Goal: Find specific page/section: Find specific page/section

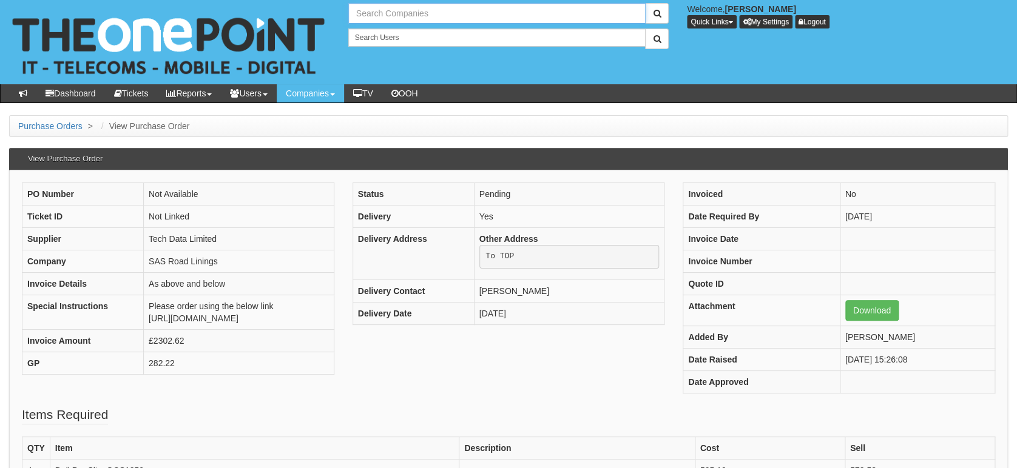
click at [417, 8] on input "text" at bounding box center [497, 13] width 298 height 21
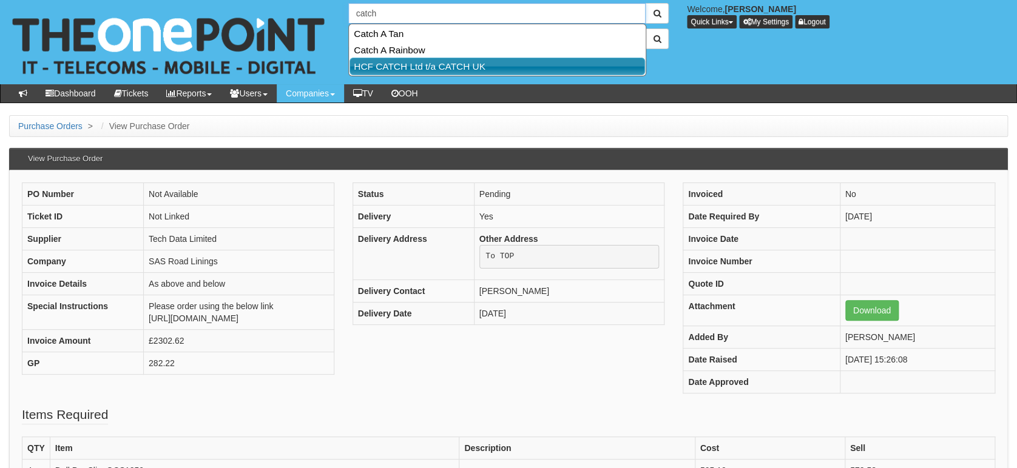
click at [421, 68] on link "HCF CATCH Ltd t/a CATCH UK" at bounding box center [496, 67] width 295 height 18
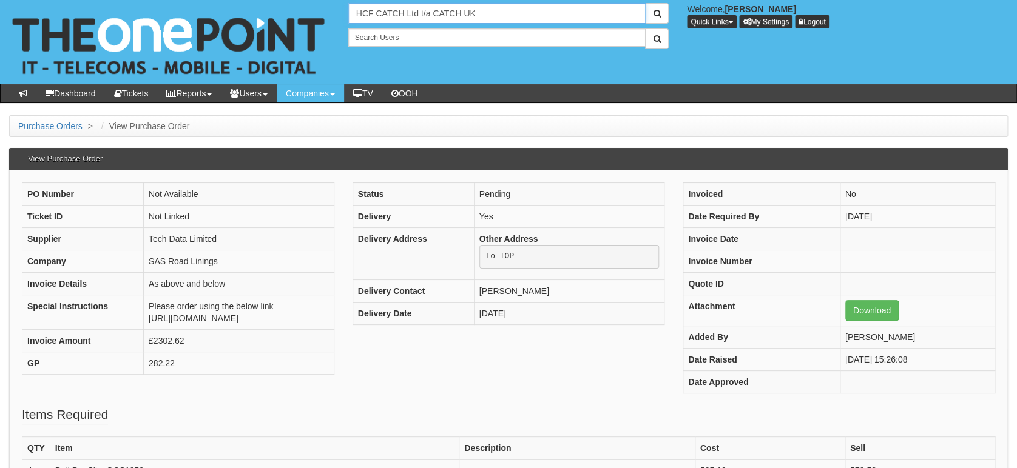
drag, startPoint x: 502, startPoint y: 15, endPoint x: 325, endPoint y: 5, distance: 177.4
click at [325, 5] on div "3 results are available, use up and down arrow keys to navigate. HCF CATCH Ltd …" at bounding box center [508, 42] width 1035 height 84
type input "catch"
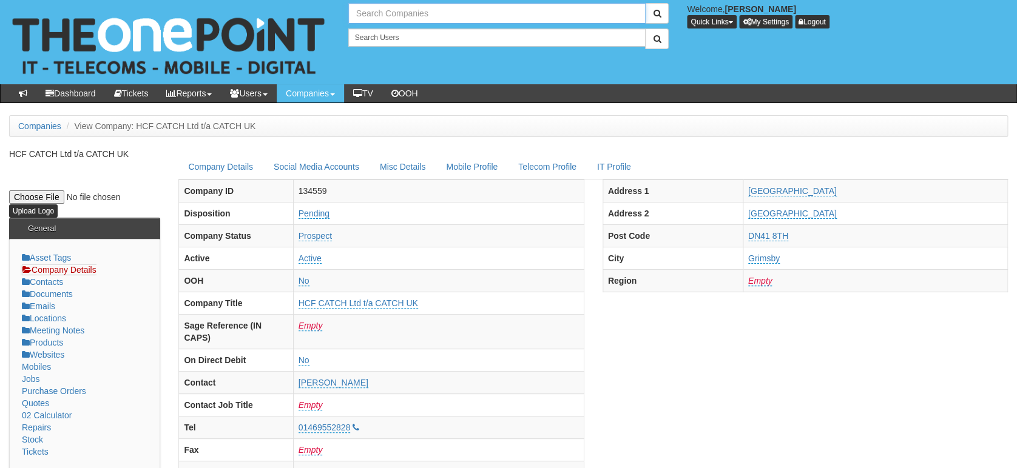
click at [395, 4] on input "text" at bounding box center [497, 13] width 298 height 21
click at [435, 18] on input "catchltd" at bounding box center [497, 13] width 298 height 21
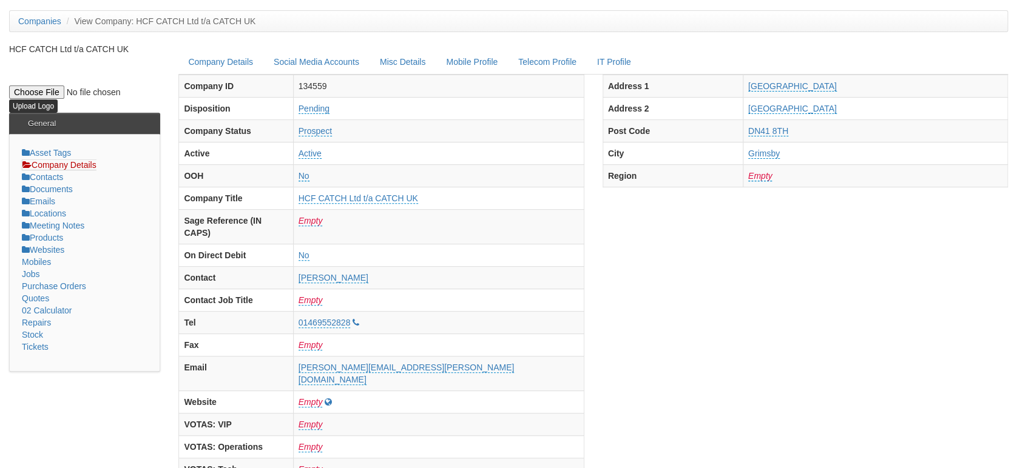
scroll to position [566, 0]
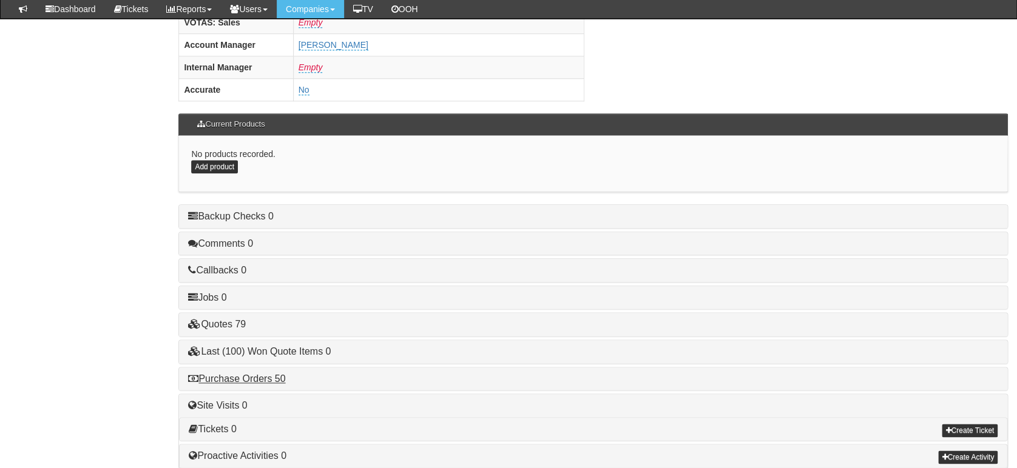
type input "catchltd"
click at [251, 374] on link "Purchase Orders 50" at bounding box center [236, 379] width 97 height 10
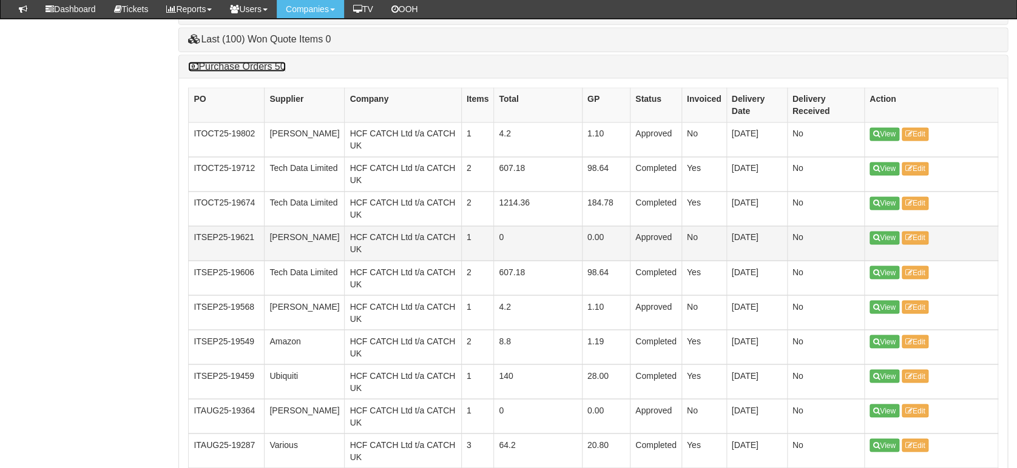
scroll to position [889, 0]
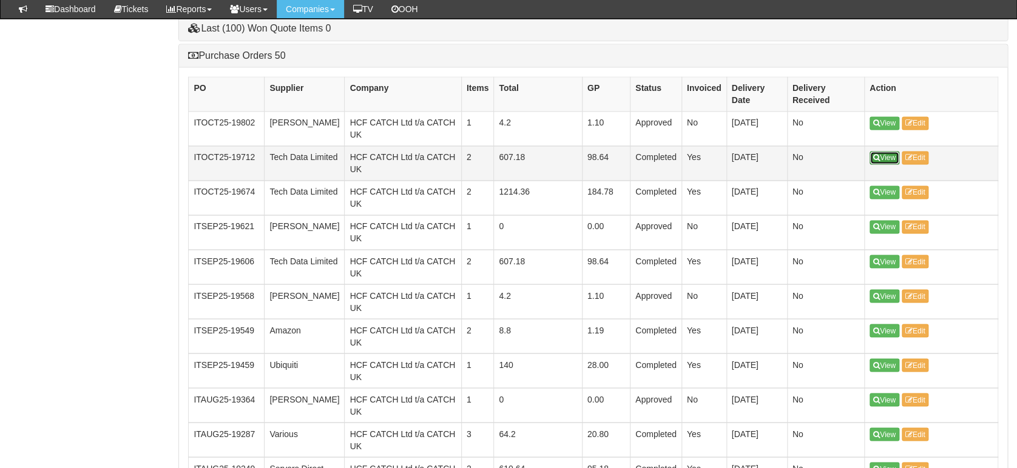
click at [885, 151] on link "View" at bounding box center [884, 157] width 30 height 13
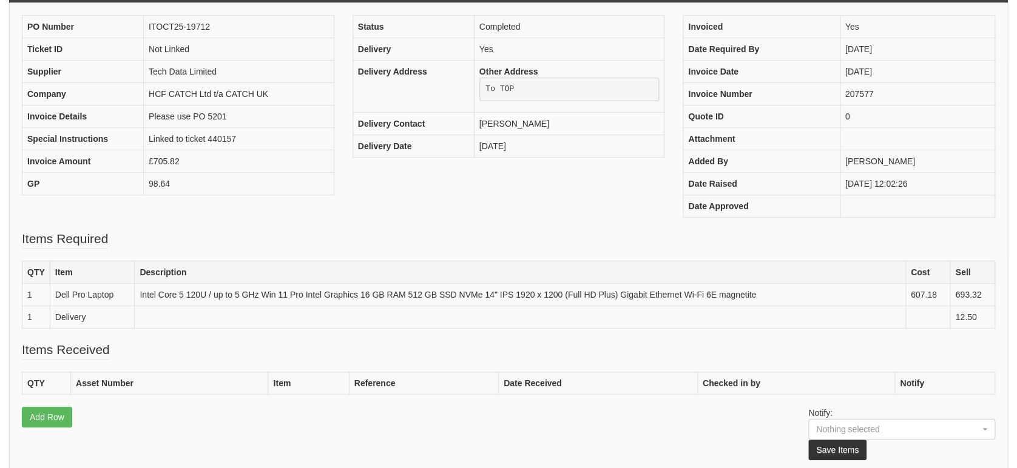
scroll to position [80, 0]
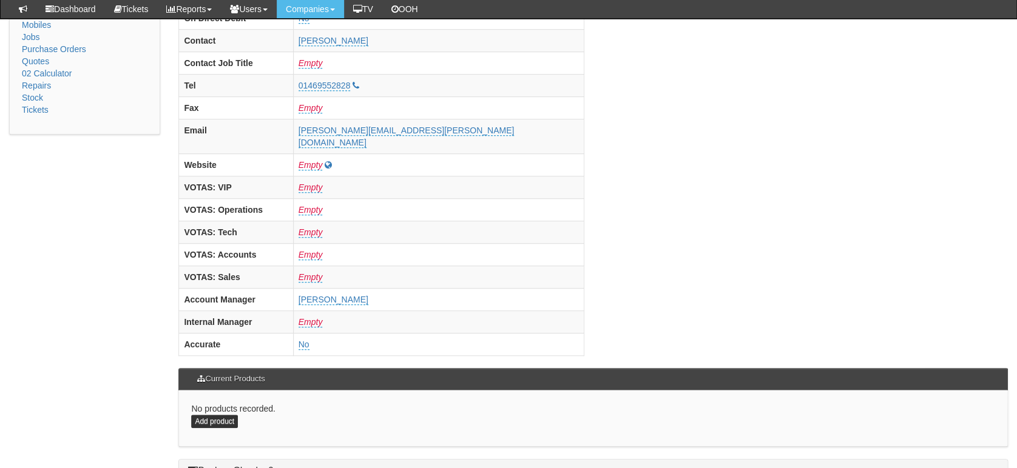
scroll to position [587, 0]
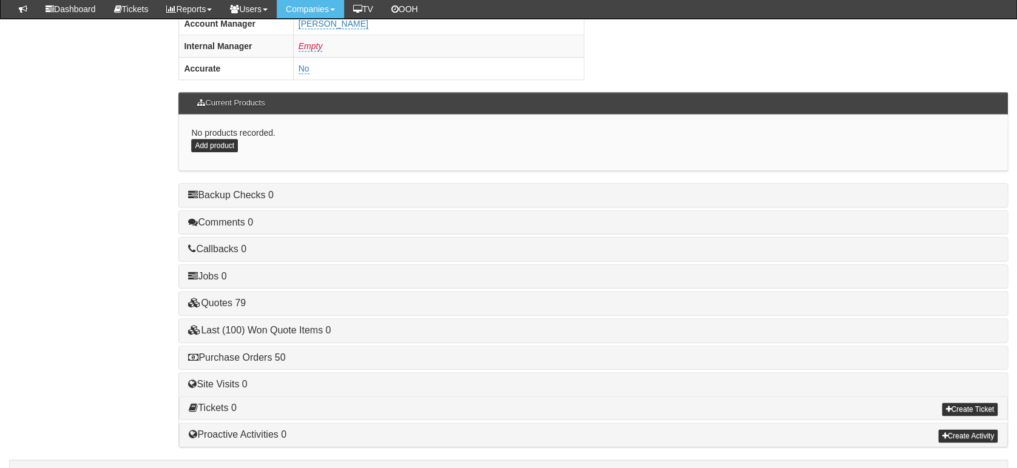
click at [259, 346] on div "Purchase Orders 50" at bounding box center [593, 357] width 828 height 23
click at [252, 352] on link "Purchase Orders 50" at bounding box center [236, 357] width 97 height 10
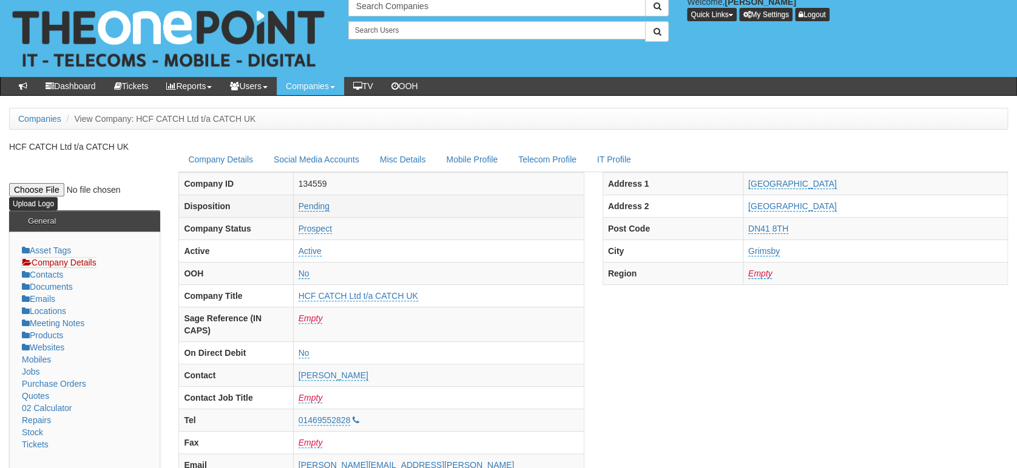
scroll to position [0, 0]
